Goal: Transaction & Acquisition: Purchase product/service

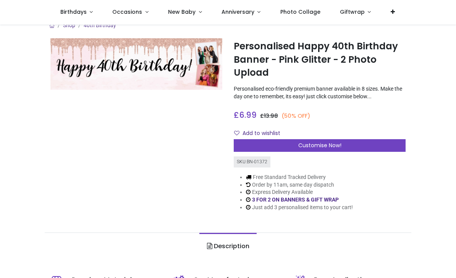
scroll to position [11, 0]
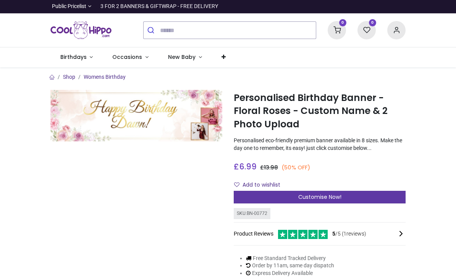
click at [373, 196] on div "Customise Now!" at bounding box center [320, 197] width 172 height 13
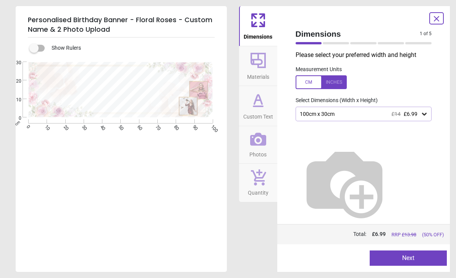
click at [332, 83] on div at bounding box center [321, 82] width 51 height 14
click at [436, 19] on icon at bounding box center [437, 18] width 5 height 5
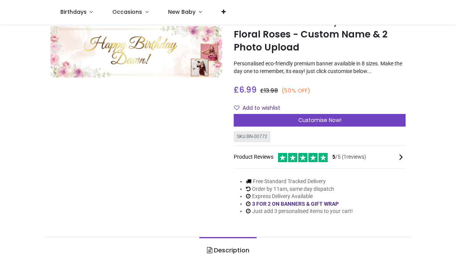
scroll to position [29, 0]
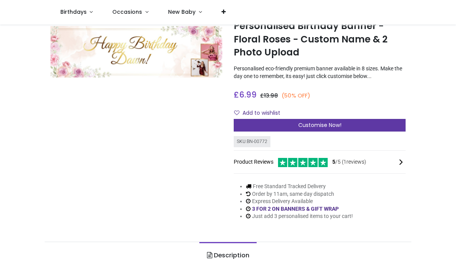
click at [366, 120] on div "Customise Now!" at bounding box center [320, 125] width 172 height 13
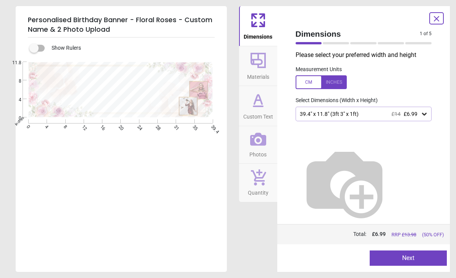
click at [418, 119] on div "39.4" x 11.8" (3ft 3" x 1ft) £14 £6.99" at bounding box center [364, 114] width 136 height 15
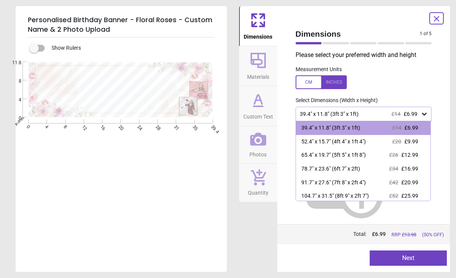
click at [424, 112] on icon at bounding box center [425, 114] width 8 height 8
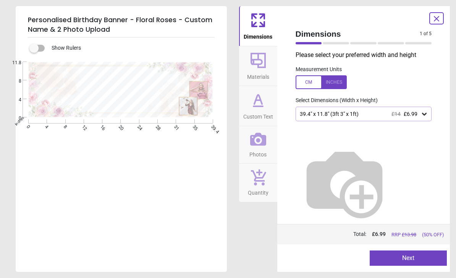
click at [267, 74] on span "Materials" at bounding box center [258, 75] width 22 height 11
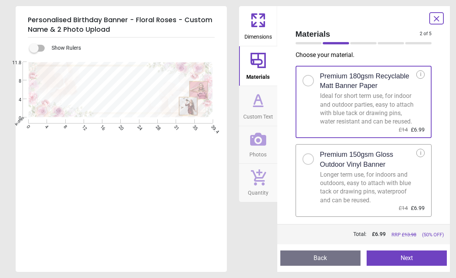
click at [263, 111] on span "Custom Text" at bounding box center [258, 114] width 30 height 11
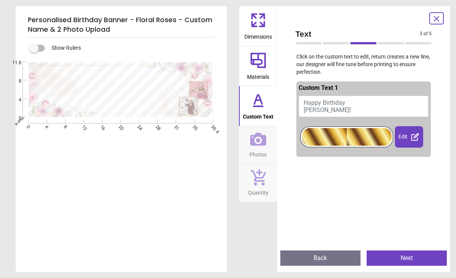
click at [370, 106] on button "Happy Birthday Dawn!" at bounding box center [364, 106] width 130 height 21
click at [328, 107] on button "Happy Birthday Dawn!" at bounding box center [364, 106] width 130 height 21
type textarea "**********"
click at [375, 135] on div at bounding box center [347, 137] width 90 height 18
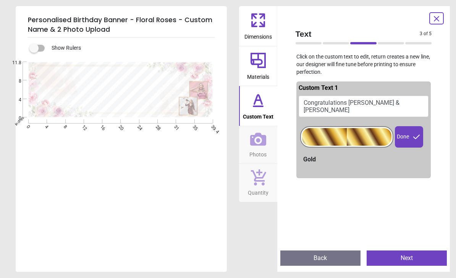
click at [416, 138] on icon at bounding box center [416, 136] width 9 height 9
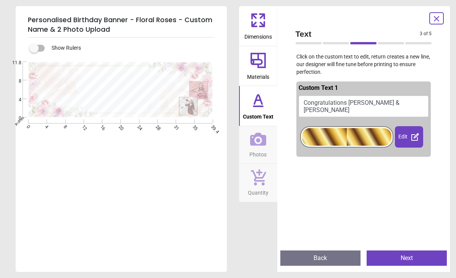
click at [412, 138] on icon at bounding box center [415, 136] width 9 height 9
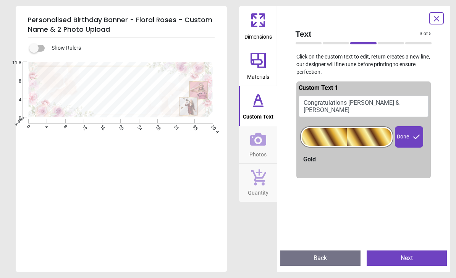
click at [317, 158] on div "Gold" at bounding box center [366, 159] width 126 height 8
click at [415, 136] on icon at bounding box center [417, 137] width 6 height 5
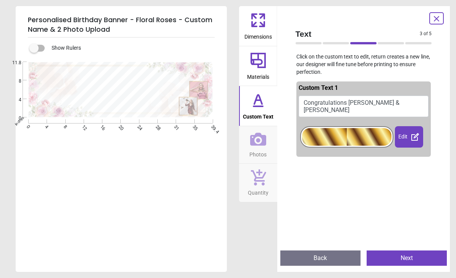
click at [262, 143] on icon at bounding box center [258, 139] width 16 height 13
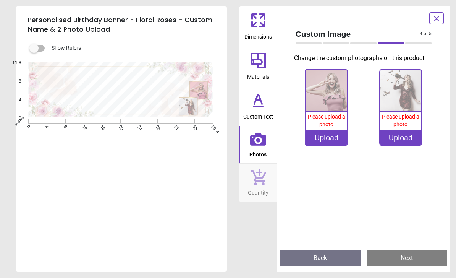
click at [333, 135] on div "Upload" at bounding box center [327, 137] width 42 height 15
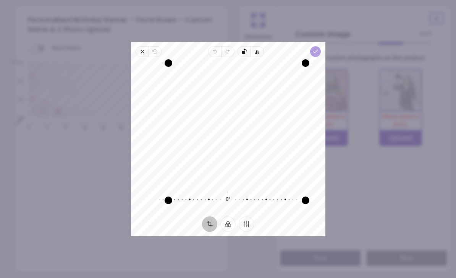
click at [321, 46] on span "Done" at bounding box center [315, 51] width 11 height 11
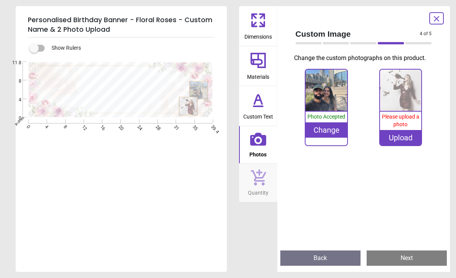
click at [410, 136] on div "Upload" at bounding box center [401, 137] width 42 height 15
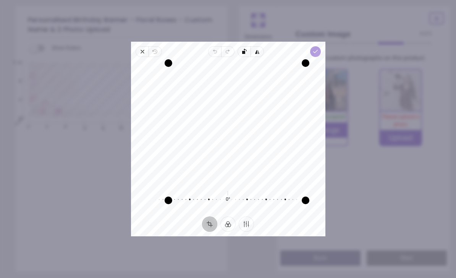
click at [318, 49] on icon "button" at bounding box center [315, 52] width 6 height 6
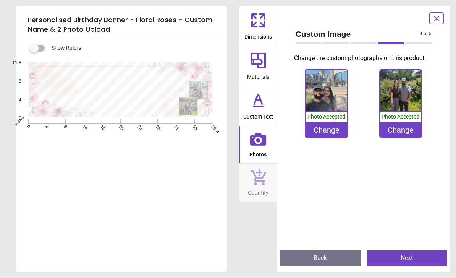
scroll to position [2, 0]
click at [258, 30] on span "Dimensions" at bounding box center [259, 34] width 28 height 11
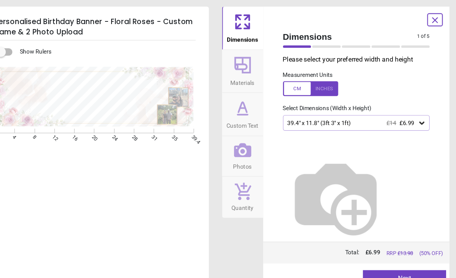
click at [404, 112] on span "£6.99" at bounding box center [411, 114] width 14 height 6
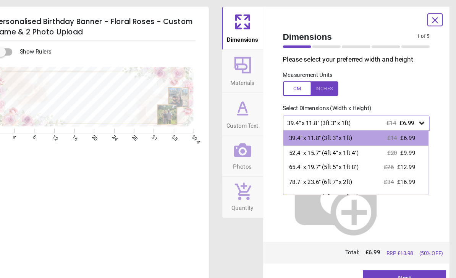
click at [296, 81] on div at bounding box center [321, 82] width 51 height 14
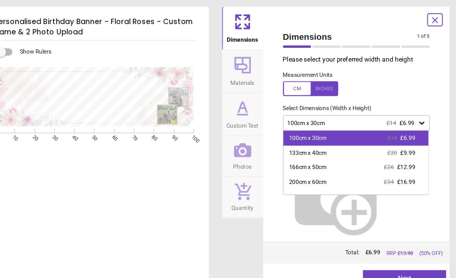
click at [330, 126] on div "100cm x 30cm £14 £6.99" at bounding box center [363, 128] width 135 height 14
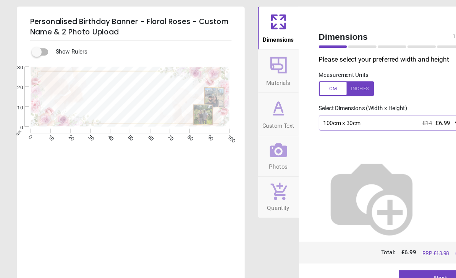
click at [263, 102] on icon at bounding box center [258, 100] width 18 height 18
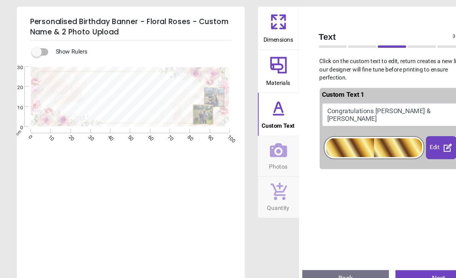
click at [350, 99] on button "Congratulations Amarpal & Harwinder" at bounding box center [364, 106] width 130 height 21
click at [353, 101] on button "Congratulations Amarpal & Harwinder" at bounding box center [364, 106] width 130 height 21
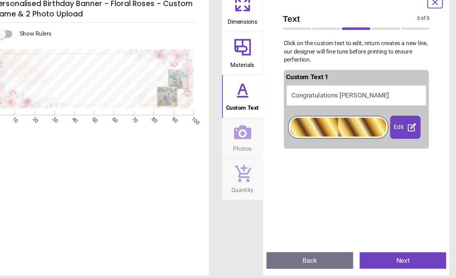
scroll to position [0, 0]
click at [252, 22] on icon at bounding box center [254, 24] width 5 height 5
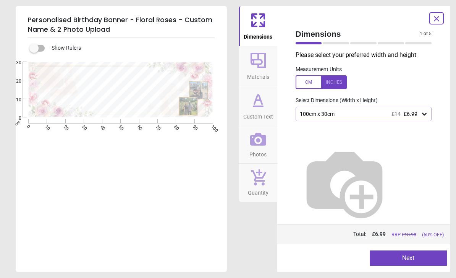
click at [261, 109] on icon at bounding box center [258, 100] width 18 height 18
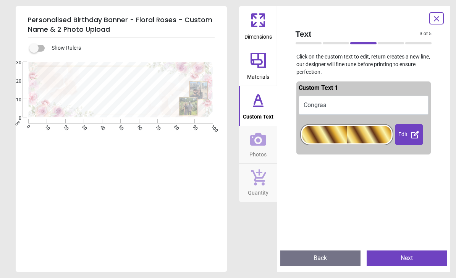
click at [341, 102] on button "Congraa" at bounding box center [364, 105] width 130 height 19
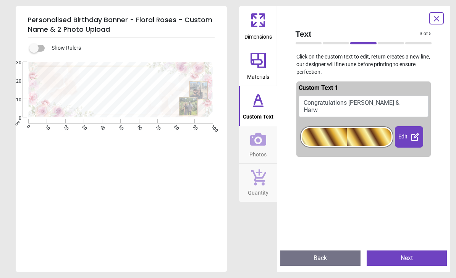
scroll to position [2, 0]
type textarea "**********"
click at [261, 144] on icon at bounding box center [258, 139] width 16 height 13
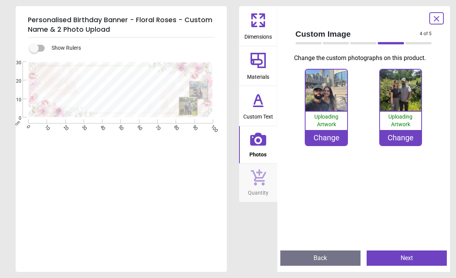
click at [254, 185] on span "Quantity" at bounding box center [258, 190] width 21 height 11
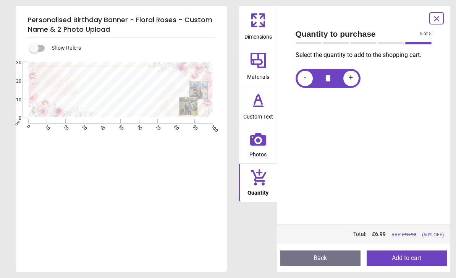
click at [437, 256] on button "Add to cart" at bounding box center [407, 257] width 80 height 15
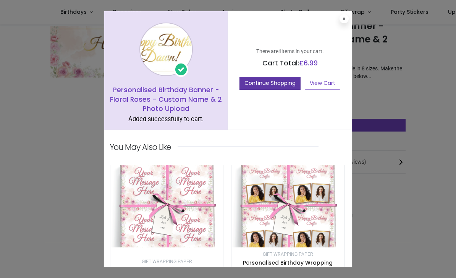
click at [280, 86] on button "Continue Shopping" at bounding box center [270, 83] width 61 height 13
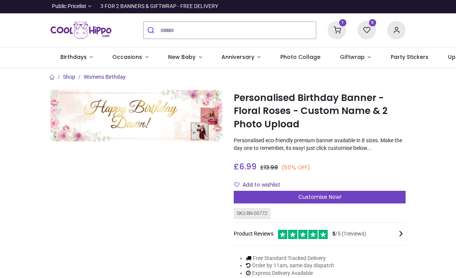
scroll to position [0, 0]
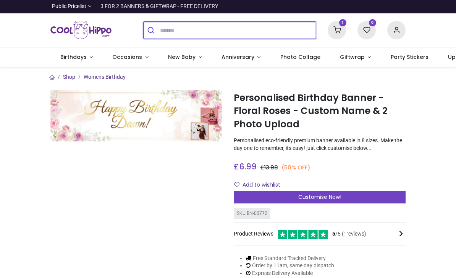
click at [214, 31] on input "search" at bounding box center [238, 30] width 156 height 17
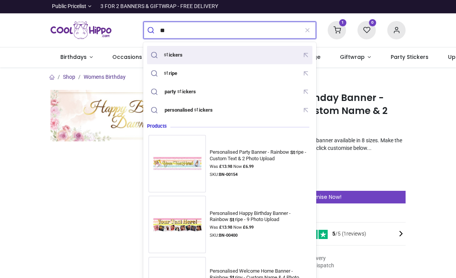
click at [194, 57] on div "st ickers" at bounding box center [230, 54] width 162 height 13
type input "********"
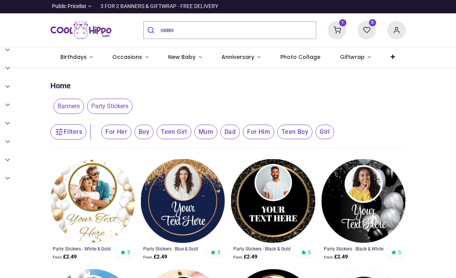
click at [337, 29] on icon at bounding box center [337, 30] width 18 height 18
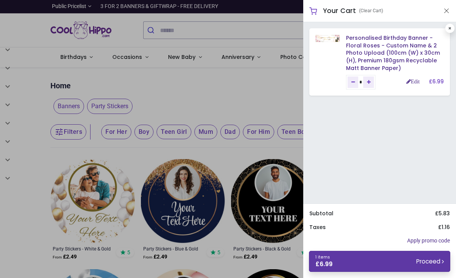
click at [428, 252] on link "1 items £ 6.99 Proceed" at bounding box center [379, 261] width 141 height 21
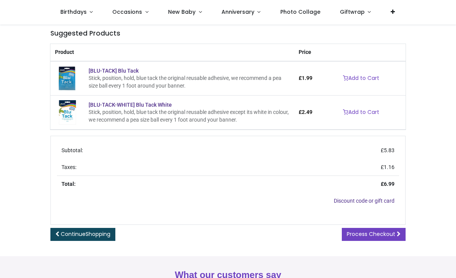
scroll to position [144, 0]
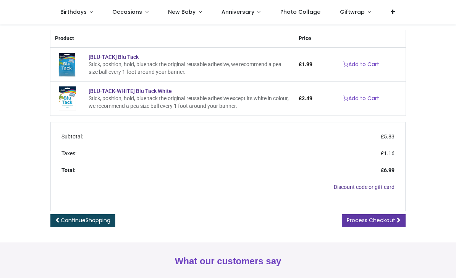
click at [398, 220] on span at bounding box center [399, 219] width 4 height 5
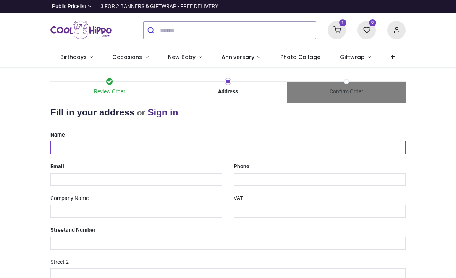
click at [261, 151] on input "text" at bounding box center [227, 147] width 355 height 13
type input "**********"
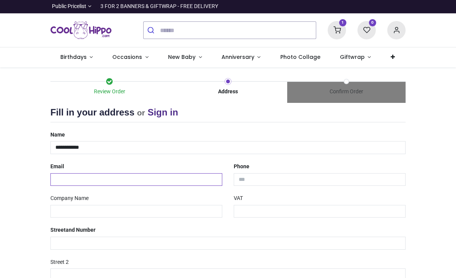
click at [157, 175] on input "email" at bounding box center [136, 179] width 172 height 13
type input "**********"
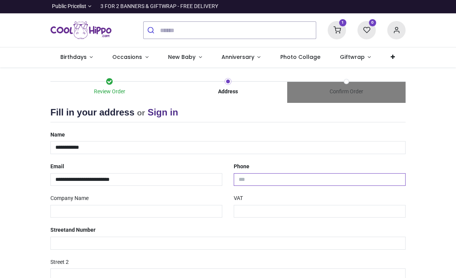
click at [289, 180] on input "tel" at bounding box center [320, 179] width 172 height 13
type input "**********"
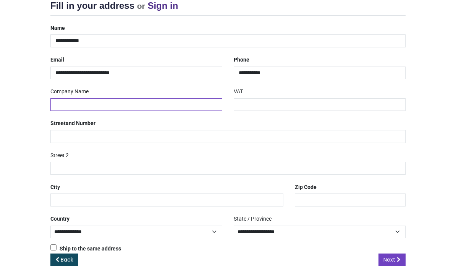
scroll to position [106, 0]
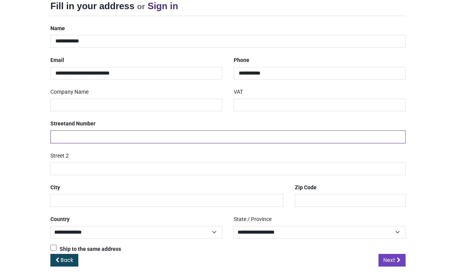
click at [254, 137] on input "text" at bounding box center [227, 136] width 355 height 13
type input "**********"
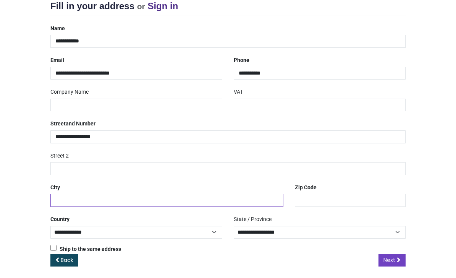
type input "********"
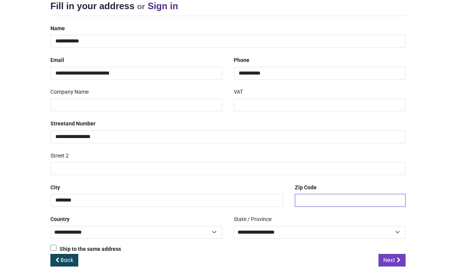
type input "*******"
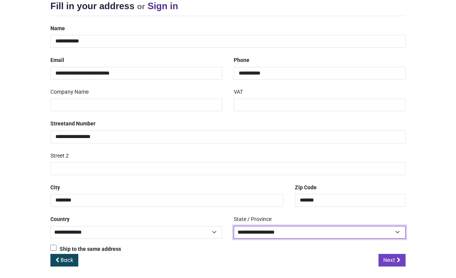
click at [357, 228] on select "**********" at bounding box center [320, 232] width 172 height 13
select select "***"
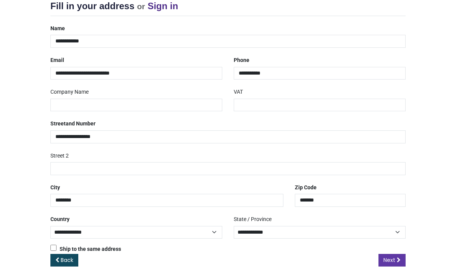
click at [397, 257] on icon at bounding box center [399, 259] width 4 height 5
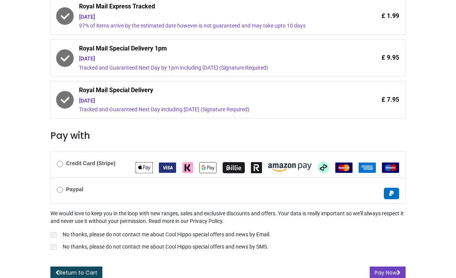
scroll to position [194, 0]
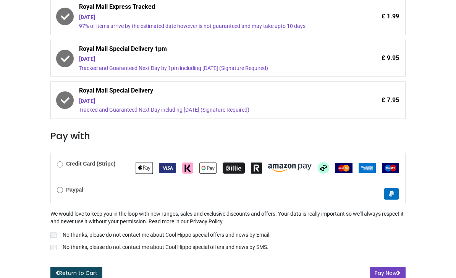
click at [103, 161] on b "Credit Card (Stripe)" at bounding box center [90, 164] width 49 height 6
click at [400, 267] on button "Pay Now" at bounding box center [388, 273] width 36 height 13
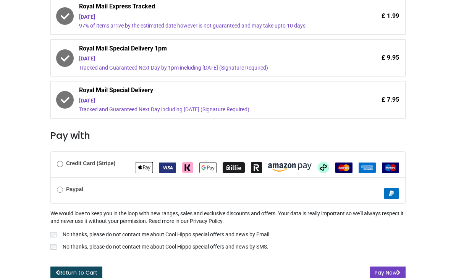
scroll to position [194, 0]
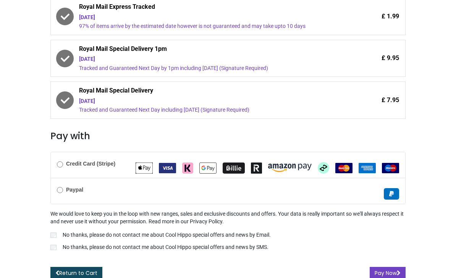
click at [59, 243] on label "No thanks, please do not contact me about Cool Hippo special offers and news by…" at bounding box center [227, 247] width 355 height 9
click at [400, 270] on icon "submit" at bounding box center [399, 272] width 4 height 5
